Goal: Information Seeking & Learning: Compare options

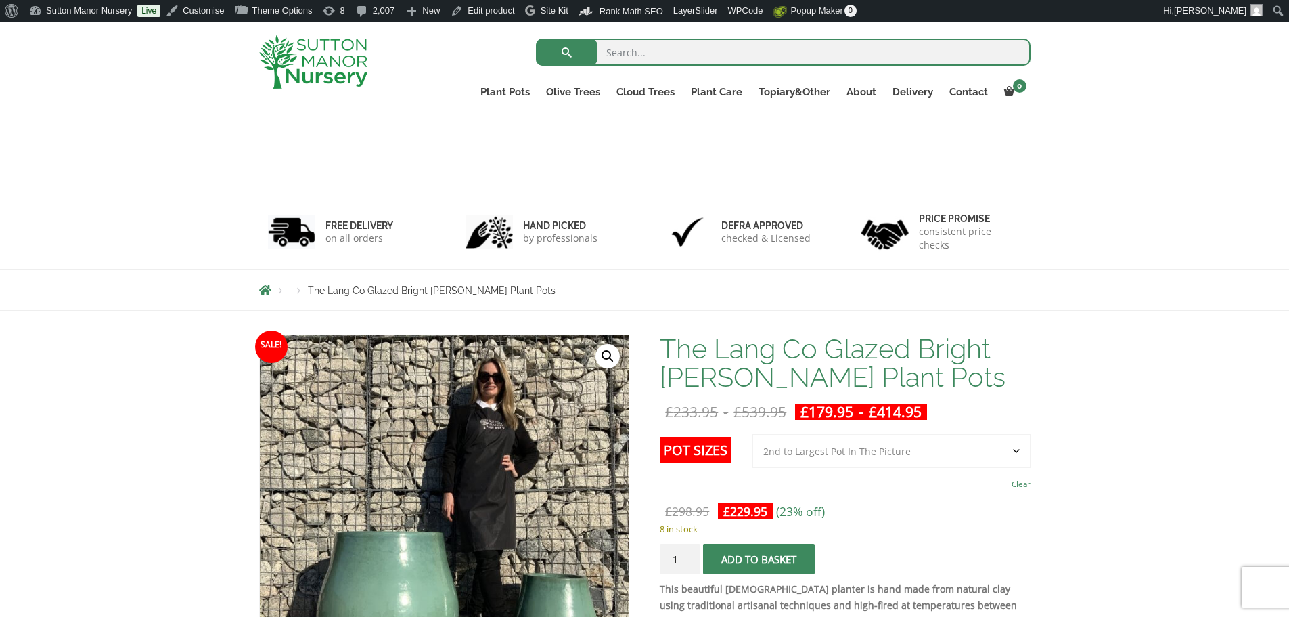
select select "2nd to Largest Pot In The Picture"
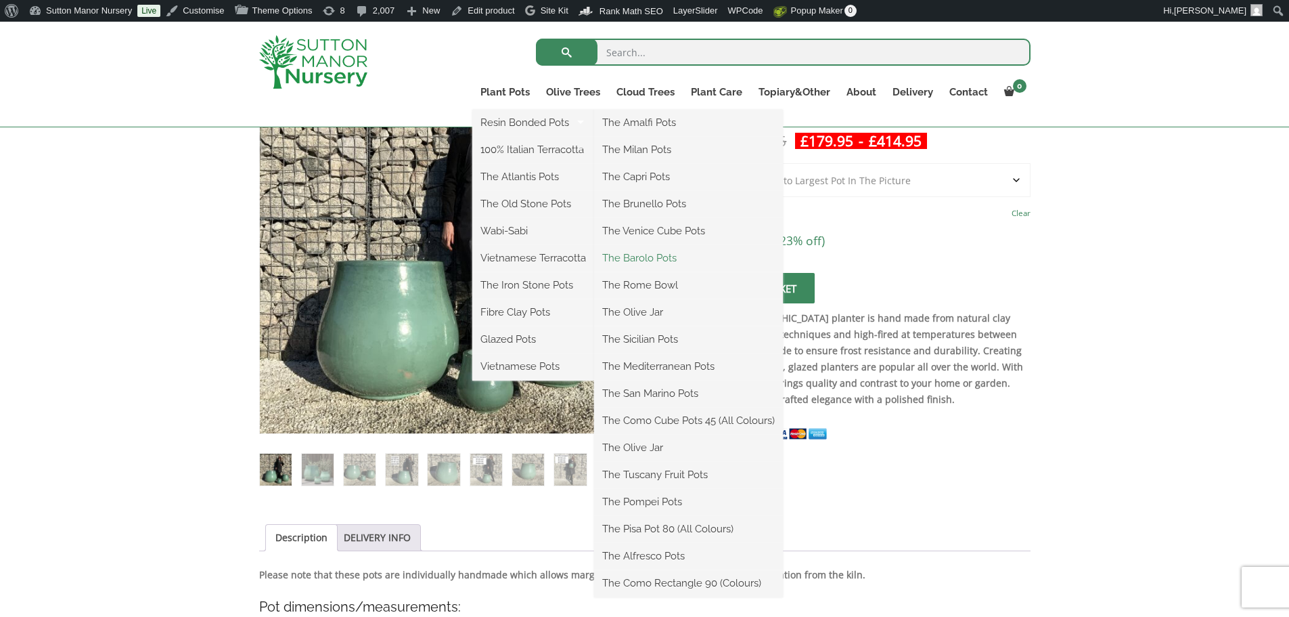
click at [652, 260] on link "The Barolo Pots" at bounding box center [688, 258] width 189 height 20
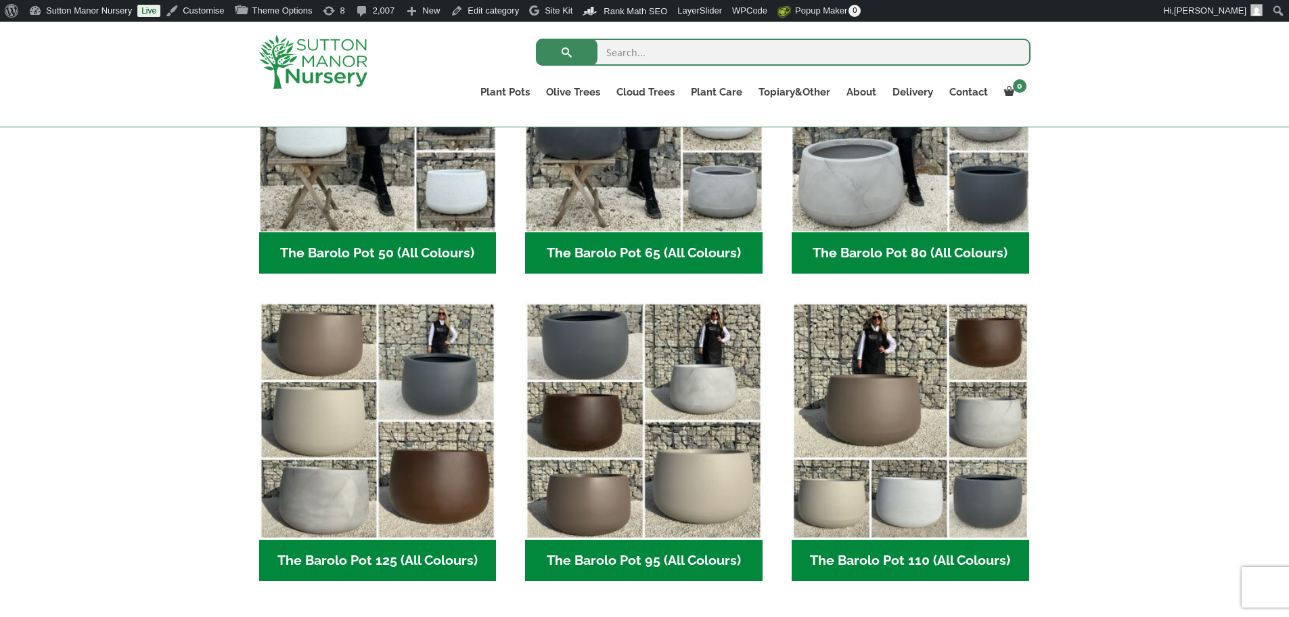
scroll to position [541, 0]
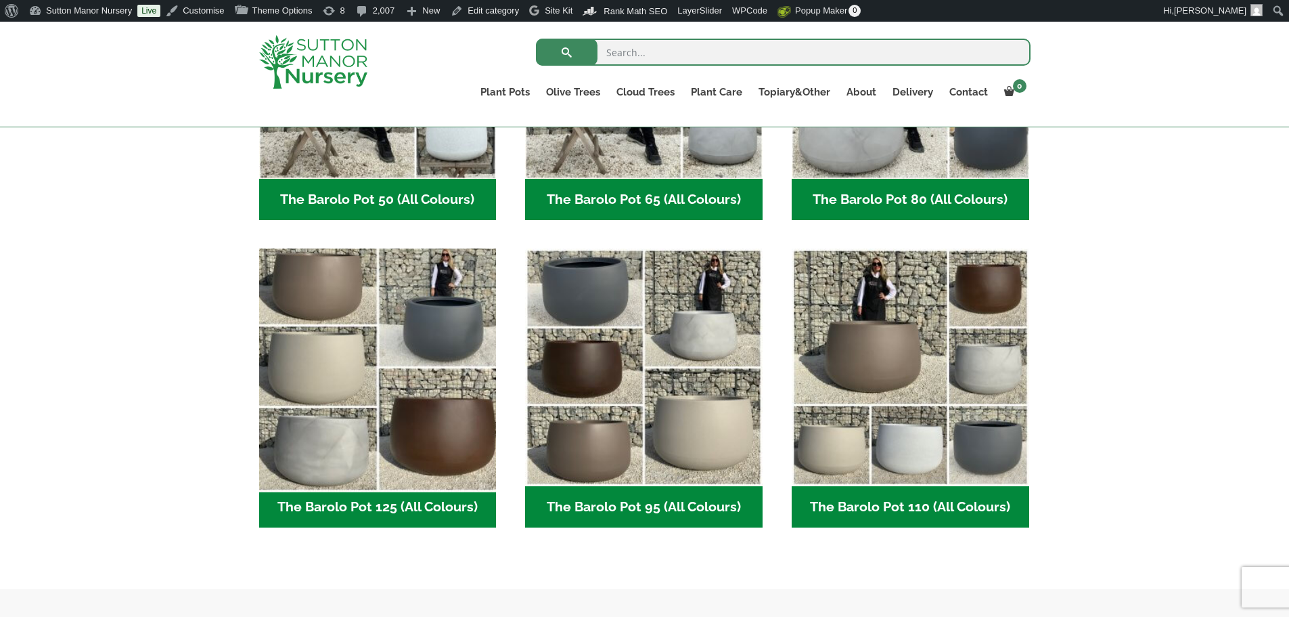
click at [363, 365] on img "Visit product category The Barolo Pot 125 (All Colours)" at bounding box center [377, 367] width 249 height 249
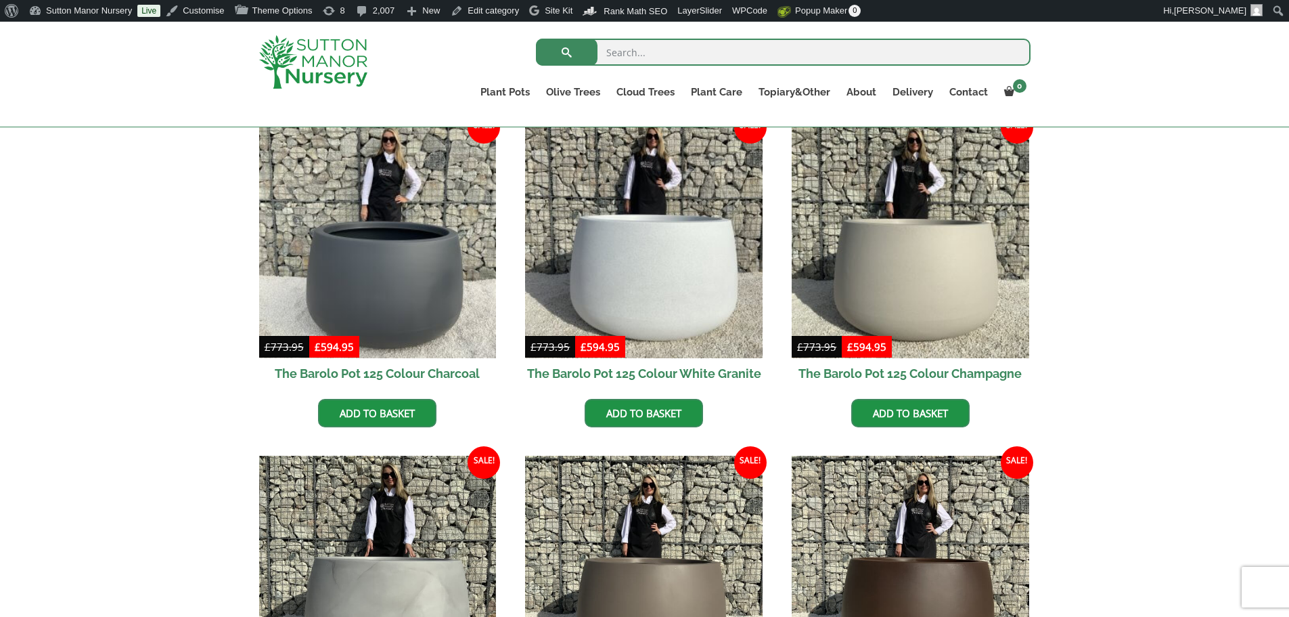
scroll to position [406, 0]
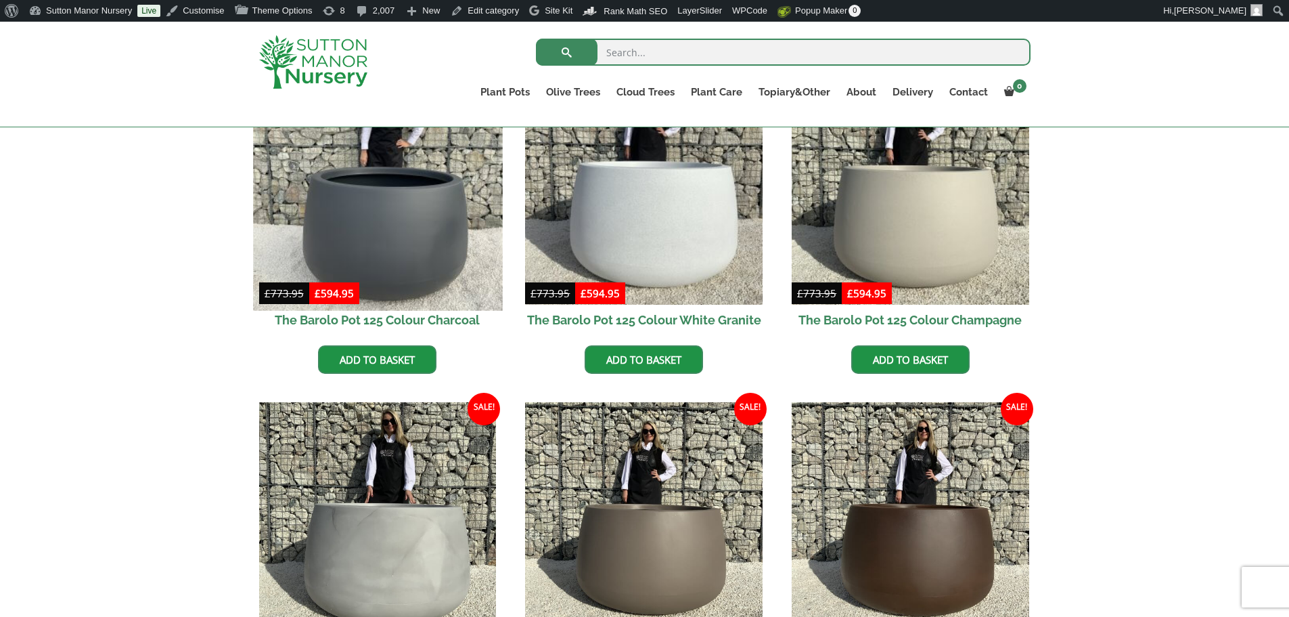
click at [423, 219] on img at bounding box center [377, 185] width 249 height 249
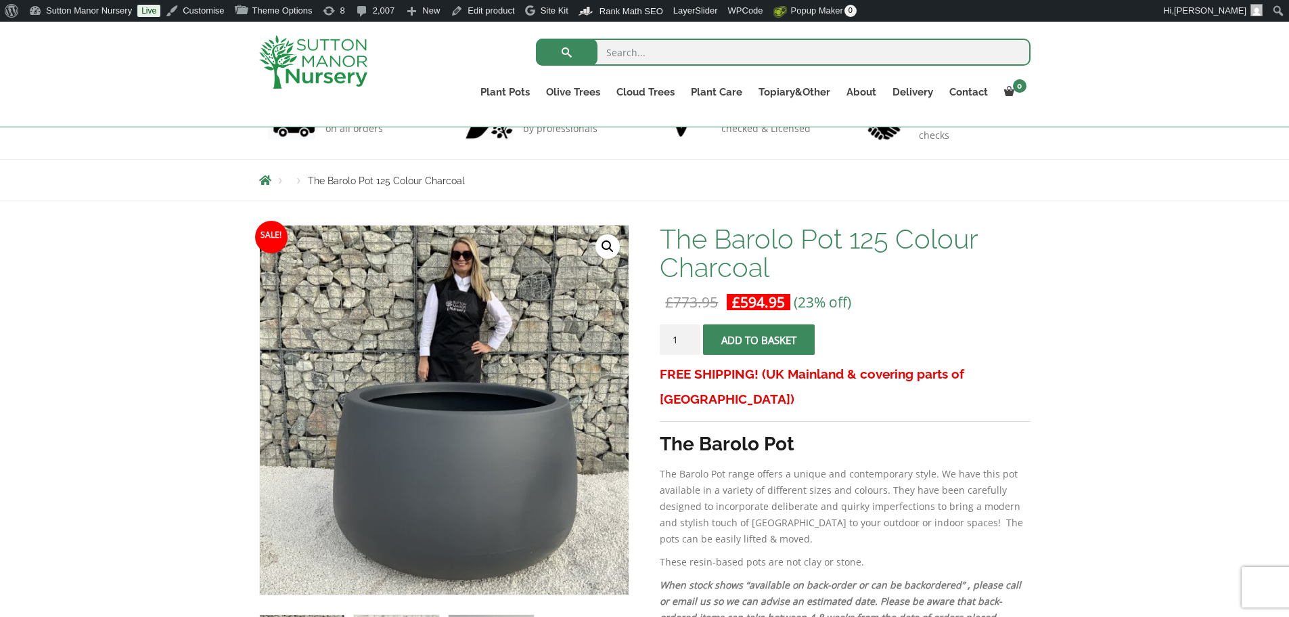
scroll to position [338, 0]
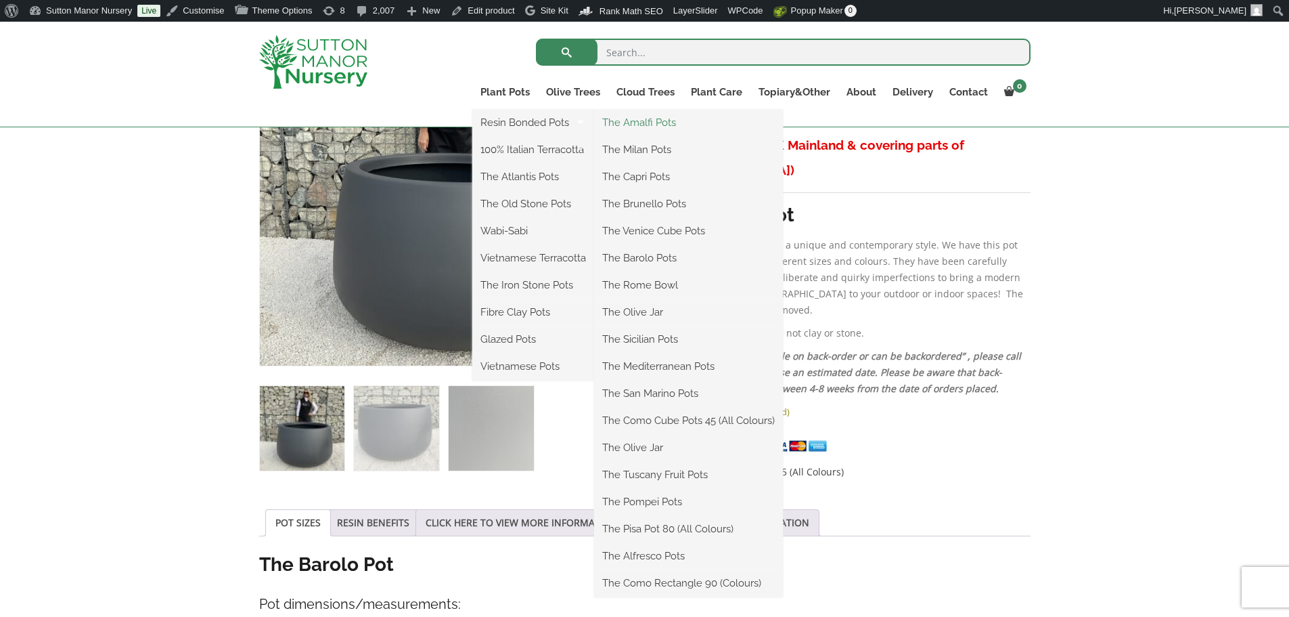
click at [648, 122] on link "The Amalfi Pots" at bounding box center [688, 122] width 189 height 20
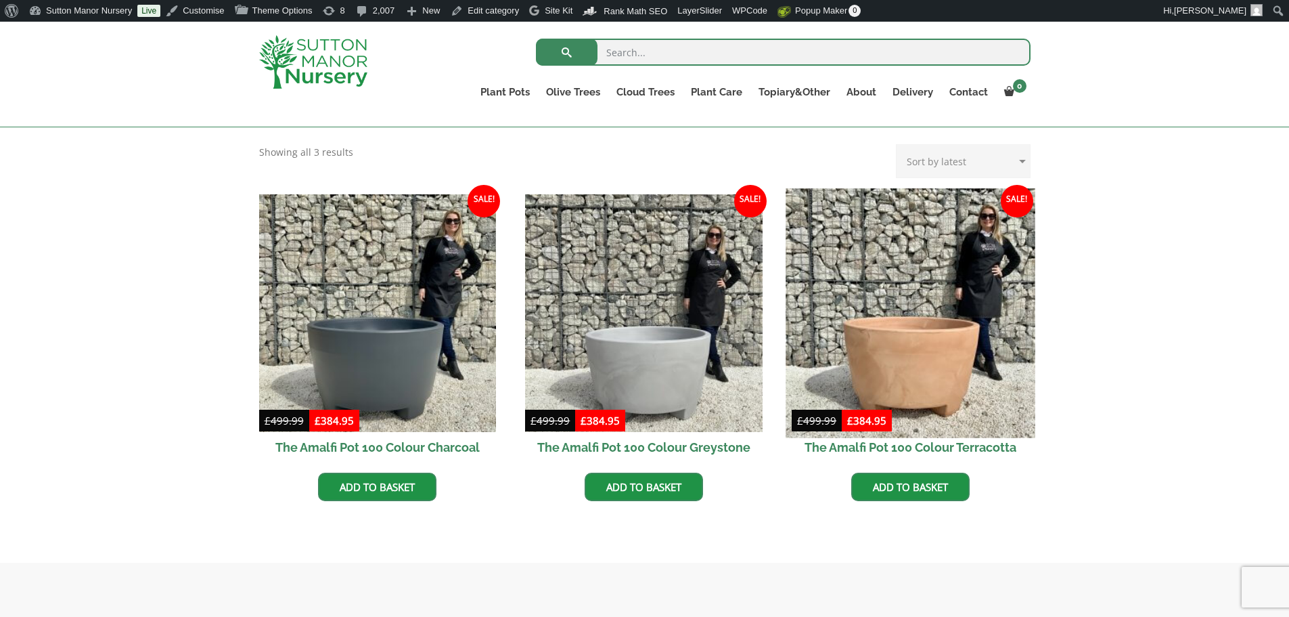
click at [910, 330] on img at bounding box center [910, 312] width 249 height 249
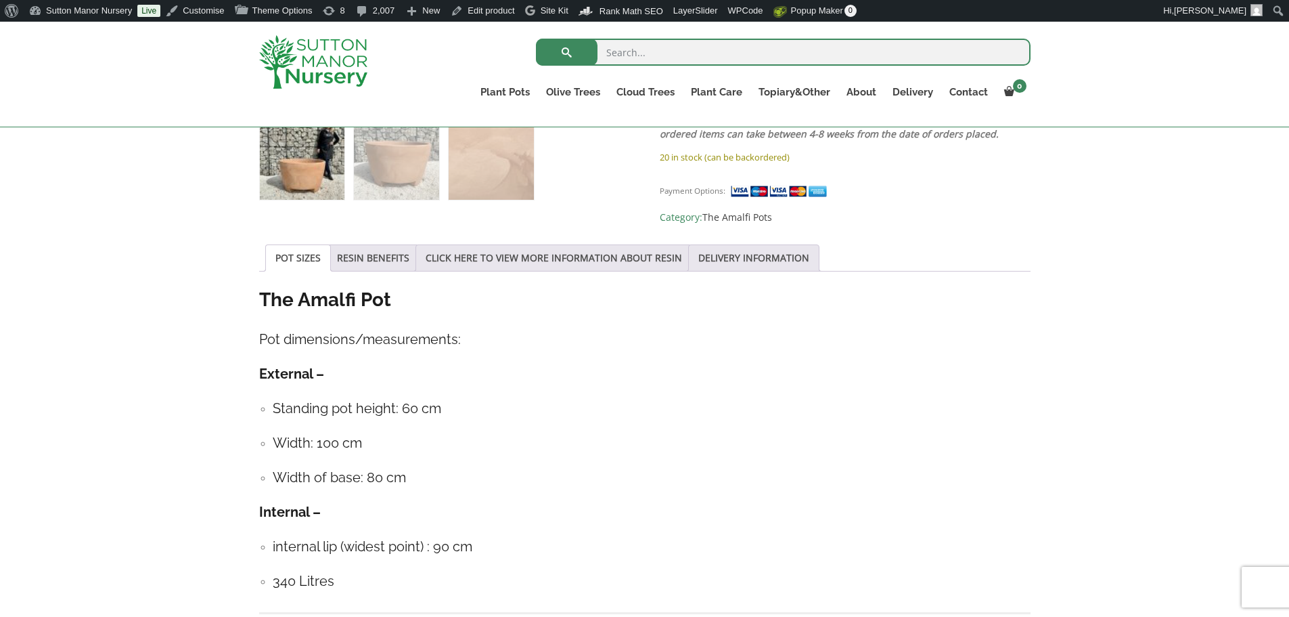
scroll to position [677, 0]
